Goal: Share content: Share content

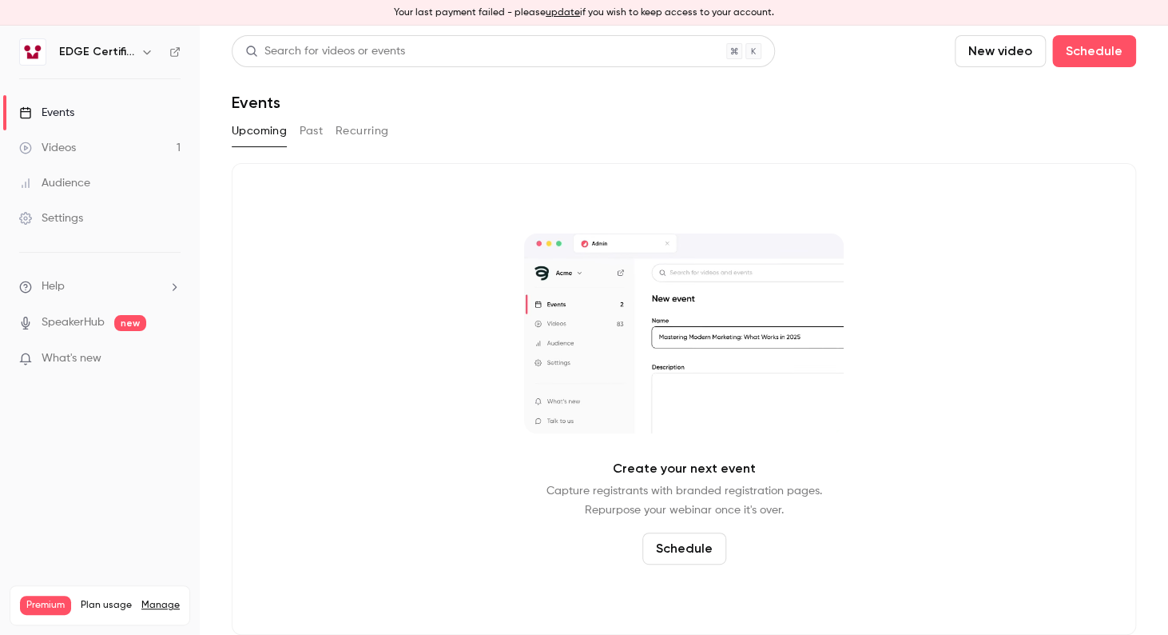
click at [114, 144] on link "Videos 1" at bounding box center [100, 147] width 200 height 35
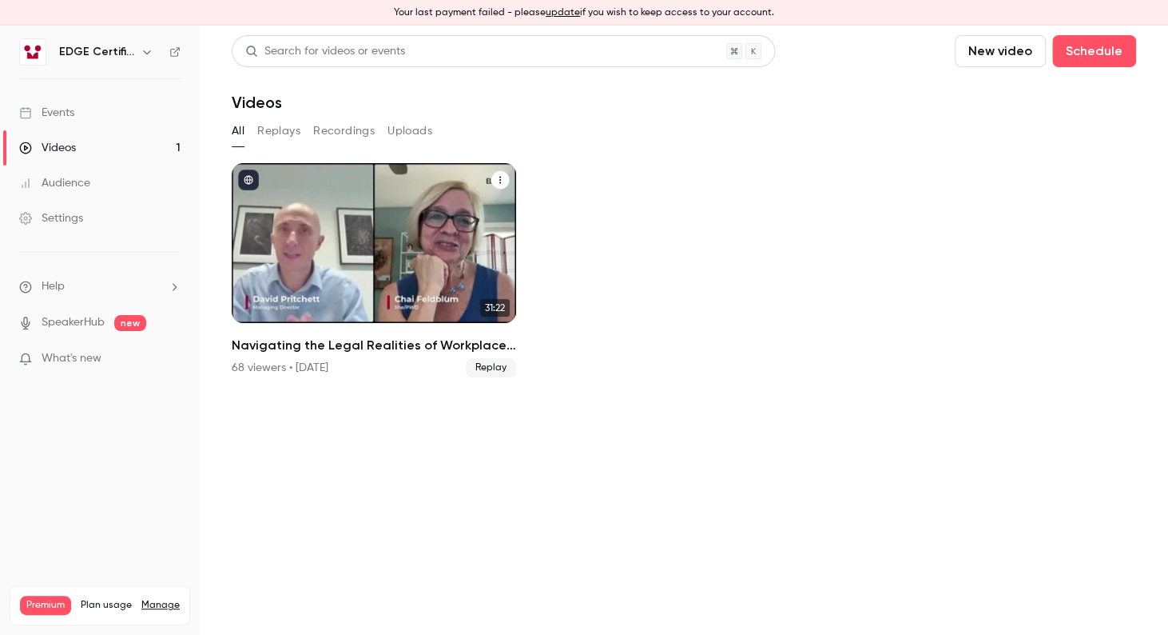
click at [491, 272] on div "Navigating the Legal Realities of Workplace Fairness, a View from the U.S. With…" at bounding box center [374, 243] width 284 height 160
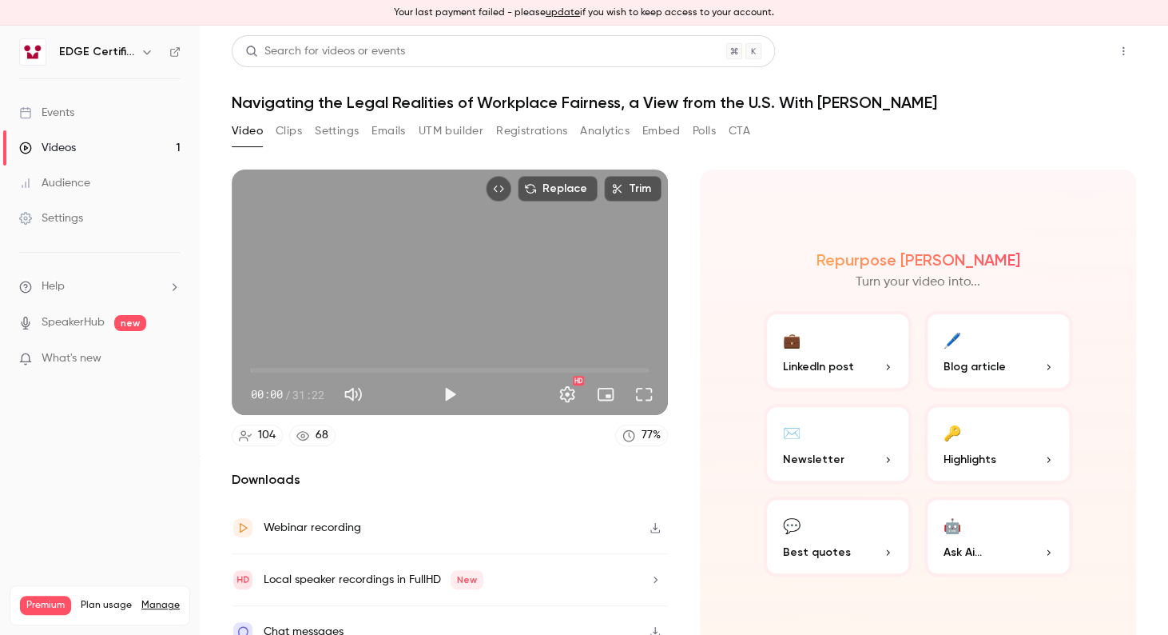
click at [1045, 62] on button "Share" at bounding box center [1066, 51] width 63 height 32
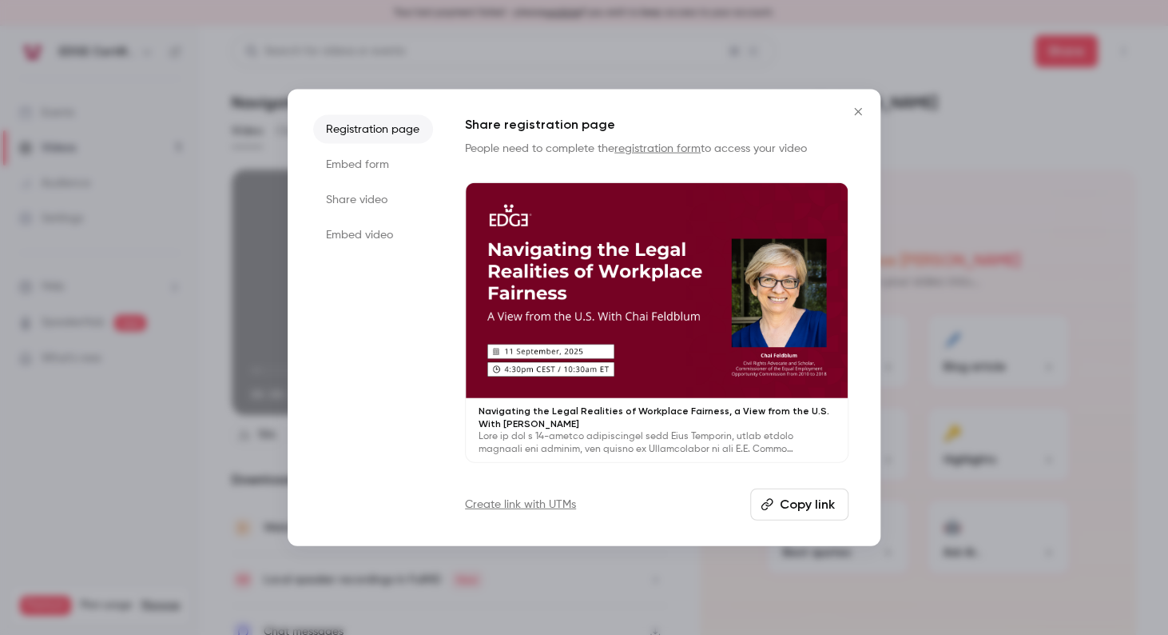
click at [399, 169] on li "Embed form" at bounding box center [373, 164] width 120 height 29
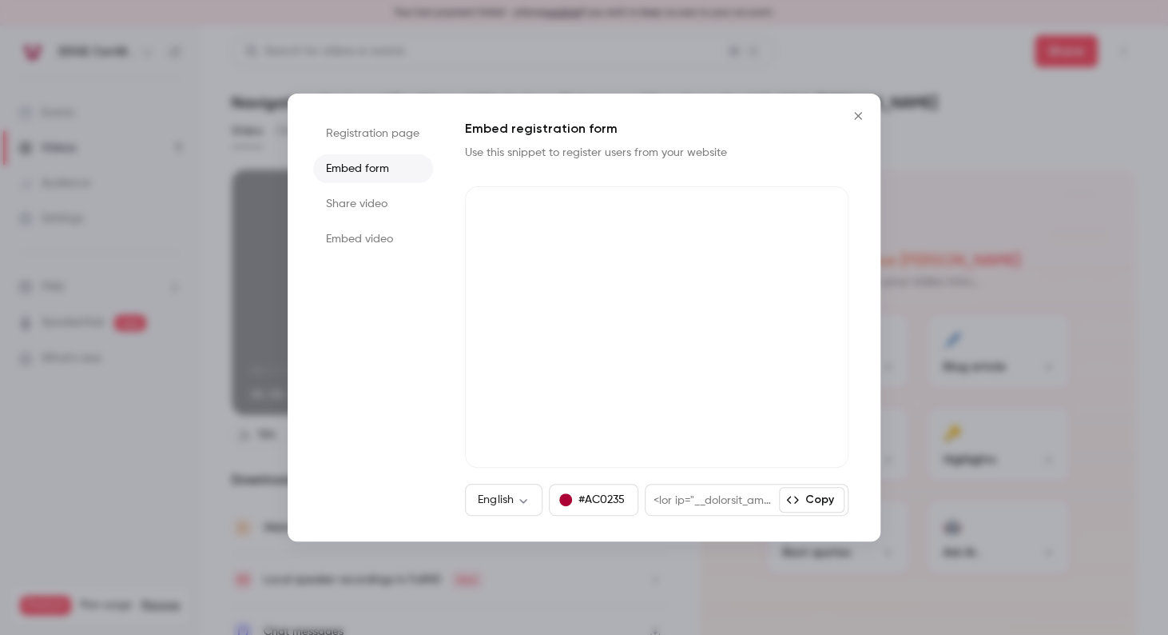
click at [393, 205] on li "Share video" at bounding box center [373, 203] width 120 height 29
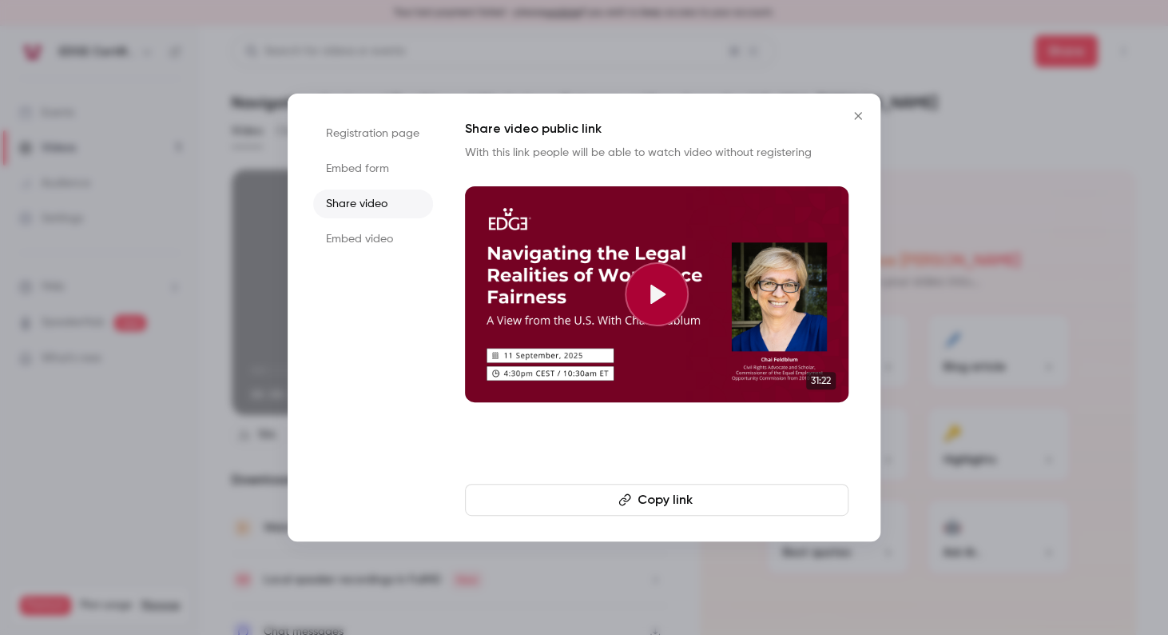
click at [678, 505] on button "Copy link" at bounding box center [657, 499] width 384 height 32
click at [854, 114] on icon "Close" at bounding box center [858, 115] width 19 height 13
